Goal: Information Seeking & Learning: Check status

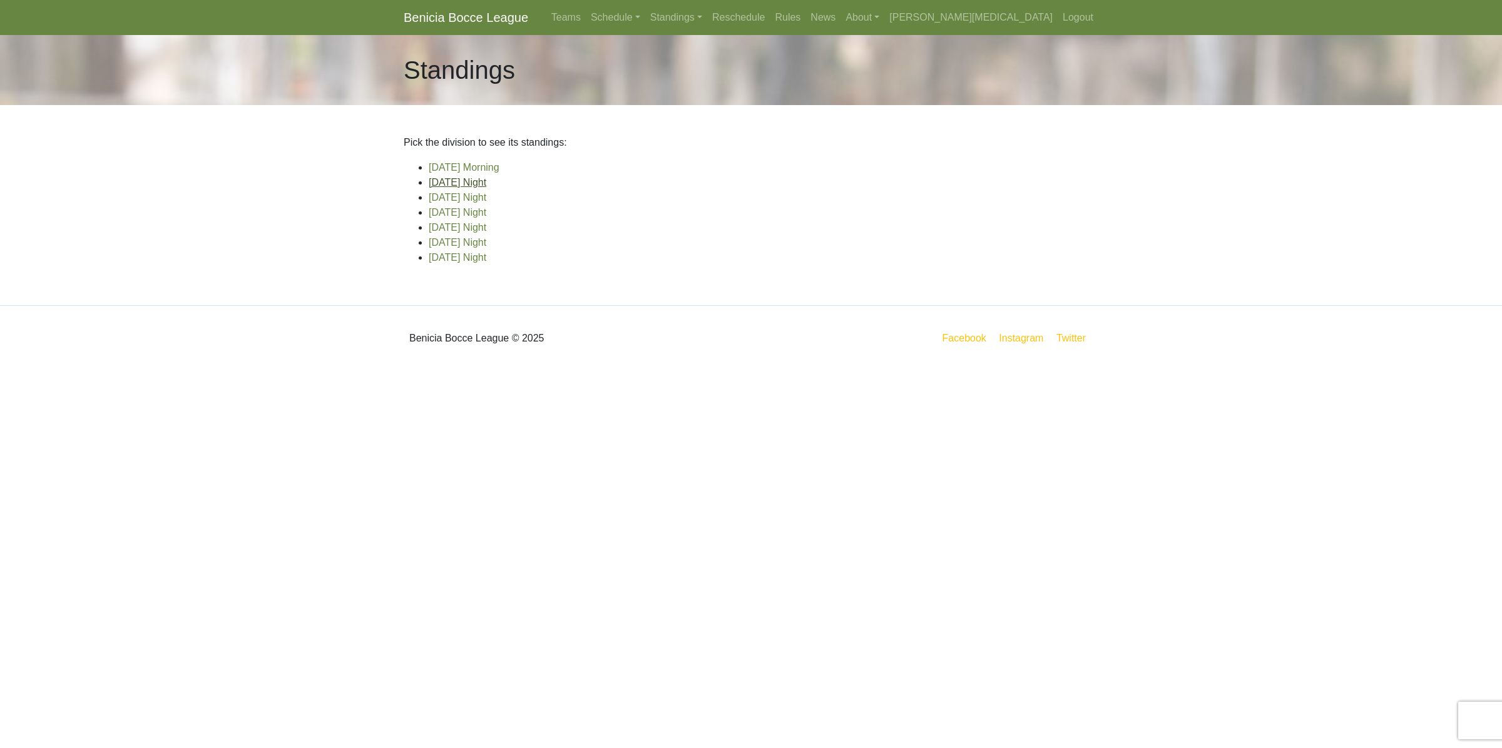
click at [449, 183] on link "[DATE] Night" at bounding box center [458, 182] width 58 height 11
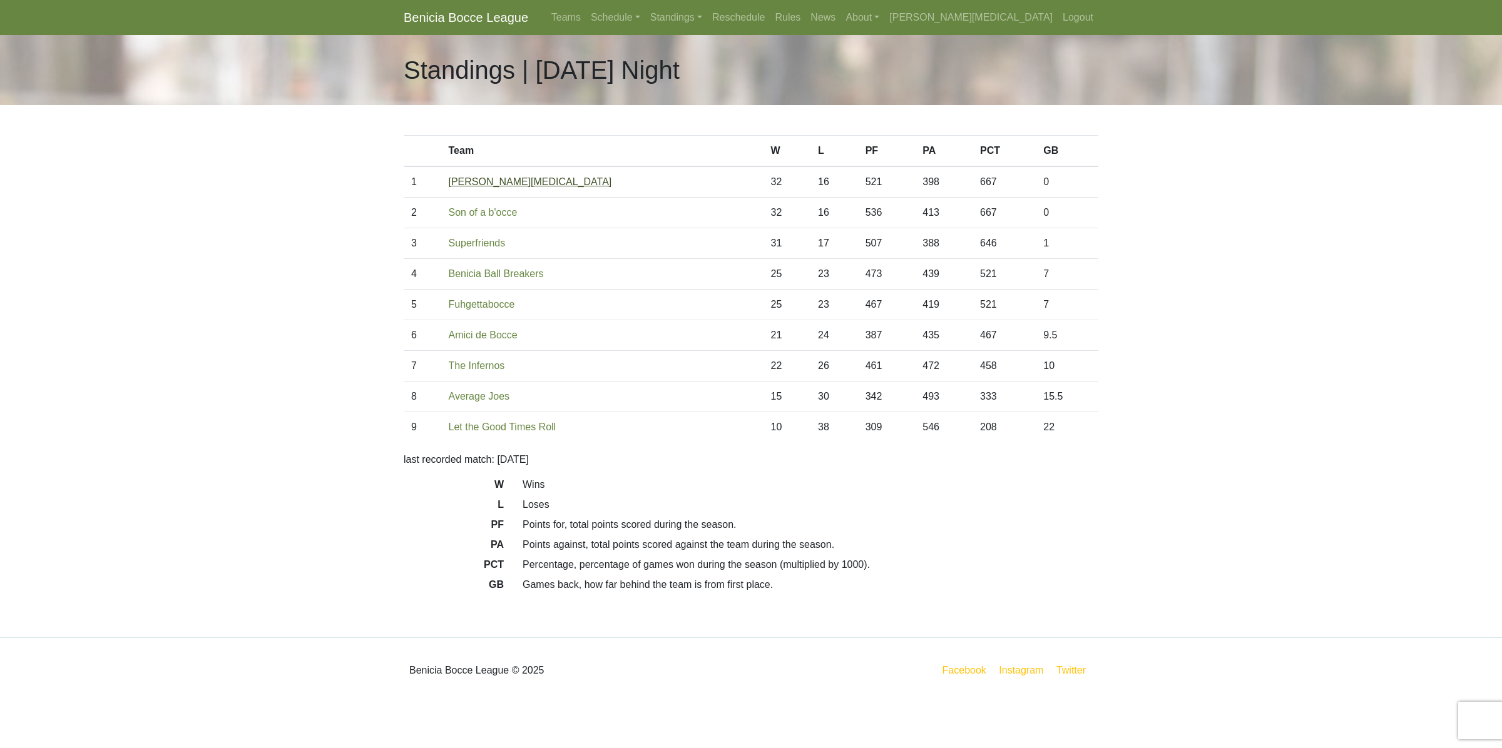
click at [488, 185] on link "[PERSON_NAME][MEDICAL_DATA]" at bounding box center [530, 181] width 163 height 11
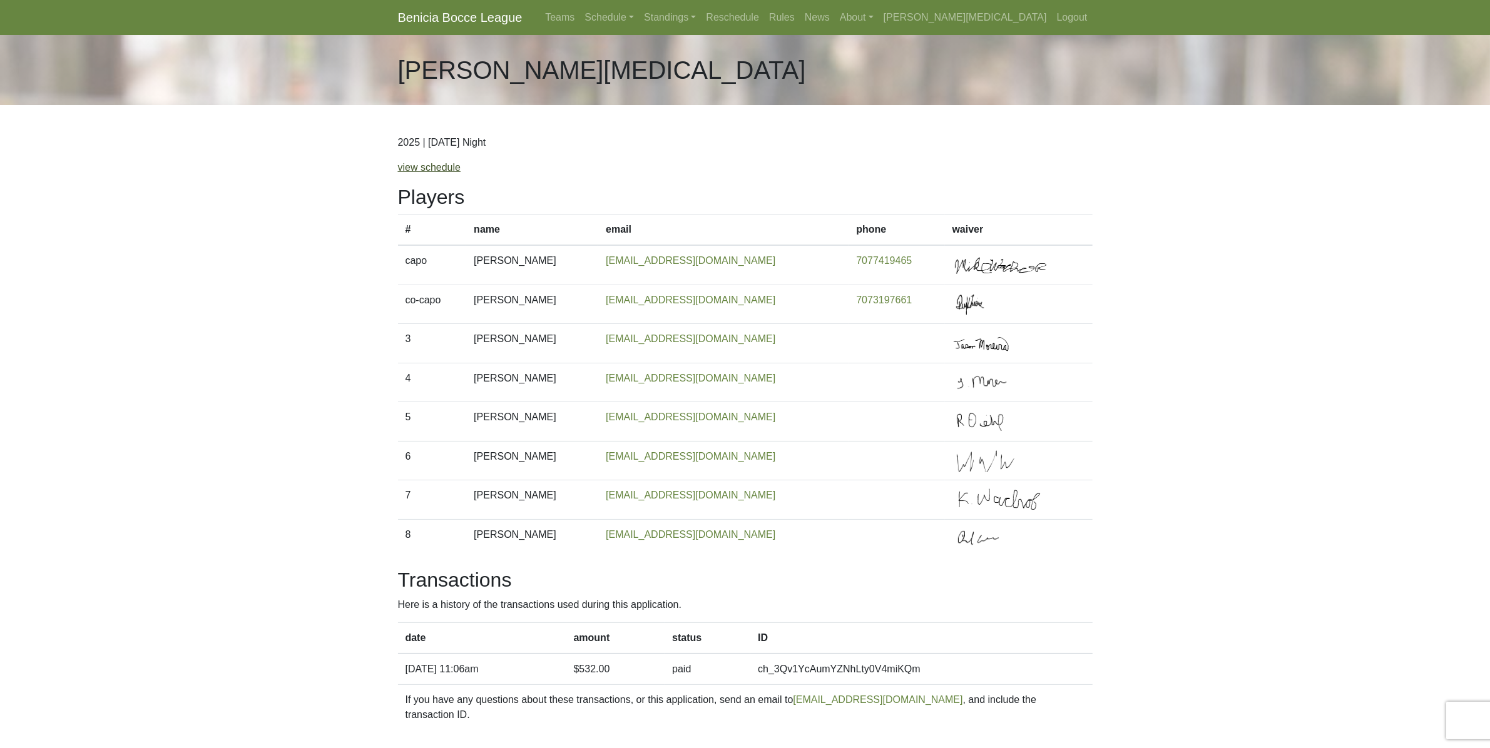
click at [439, 167] on link "view schedule" at bounding box center [429, 167] width 63 height 11
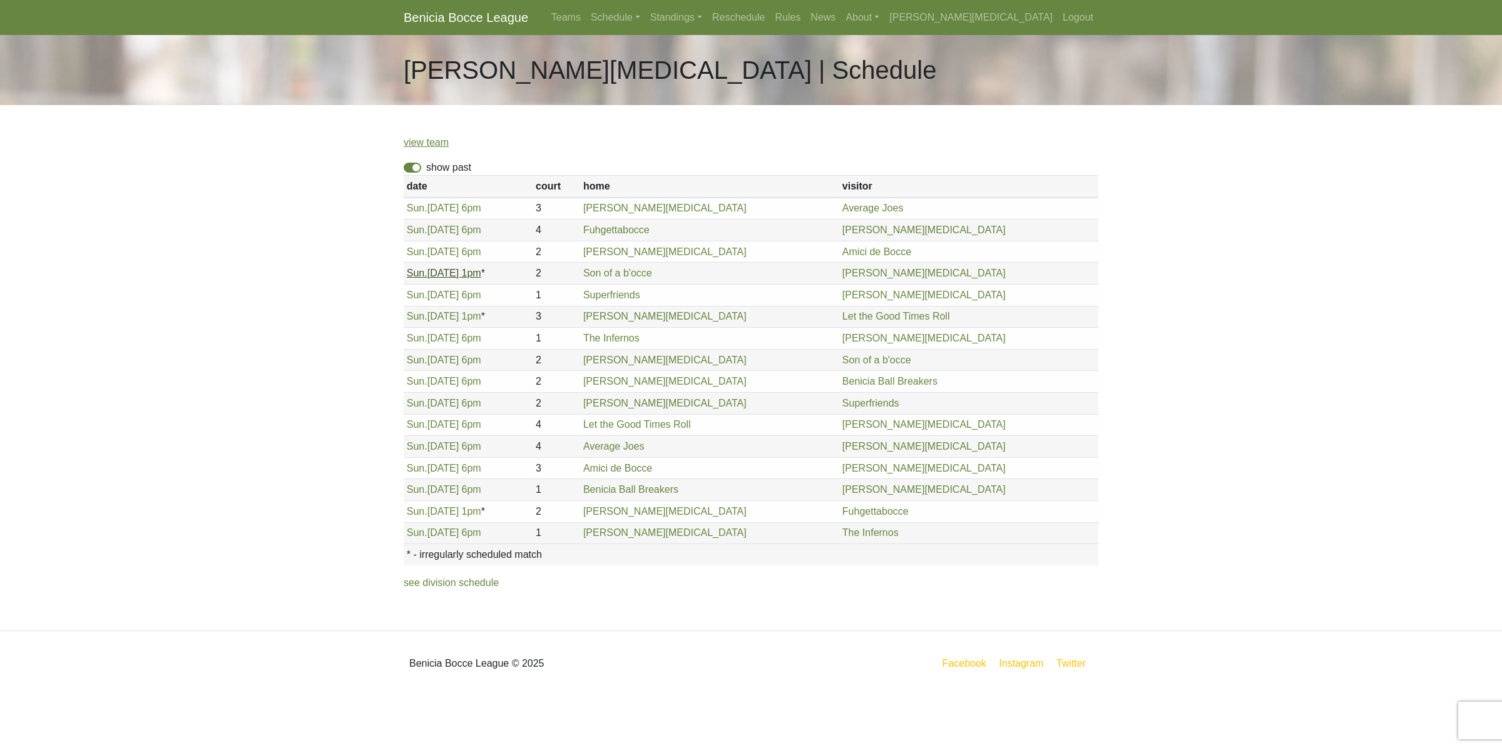
click at [439, 276] on link "[DATE] 1pm" at bounding box center [444, 273] width 74 height 11
click at [421, 360] on span "Sun." at bounding box center [417, 360] width 21 height 11
click at [645, 17] on link "Schedule" at bounding box center [615, 17] width 59 height 25
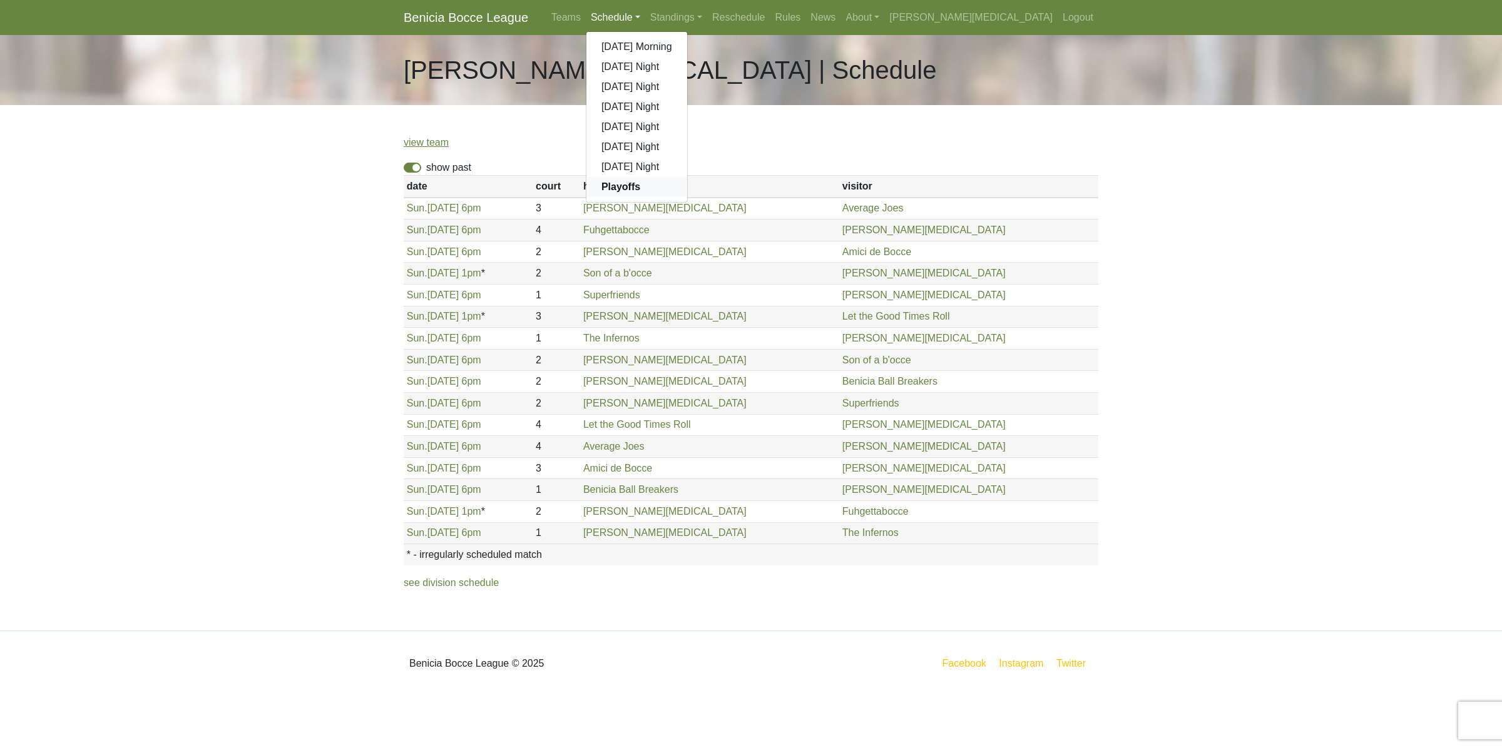
click at [640, 191] on strong "Playoffs" at bounding box center [620, 186] width 39 height 11
